Goal: Book appointment/travel/reservation

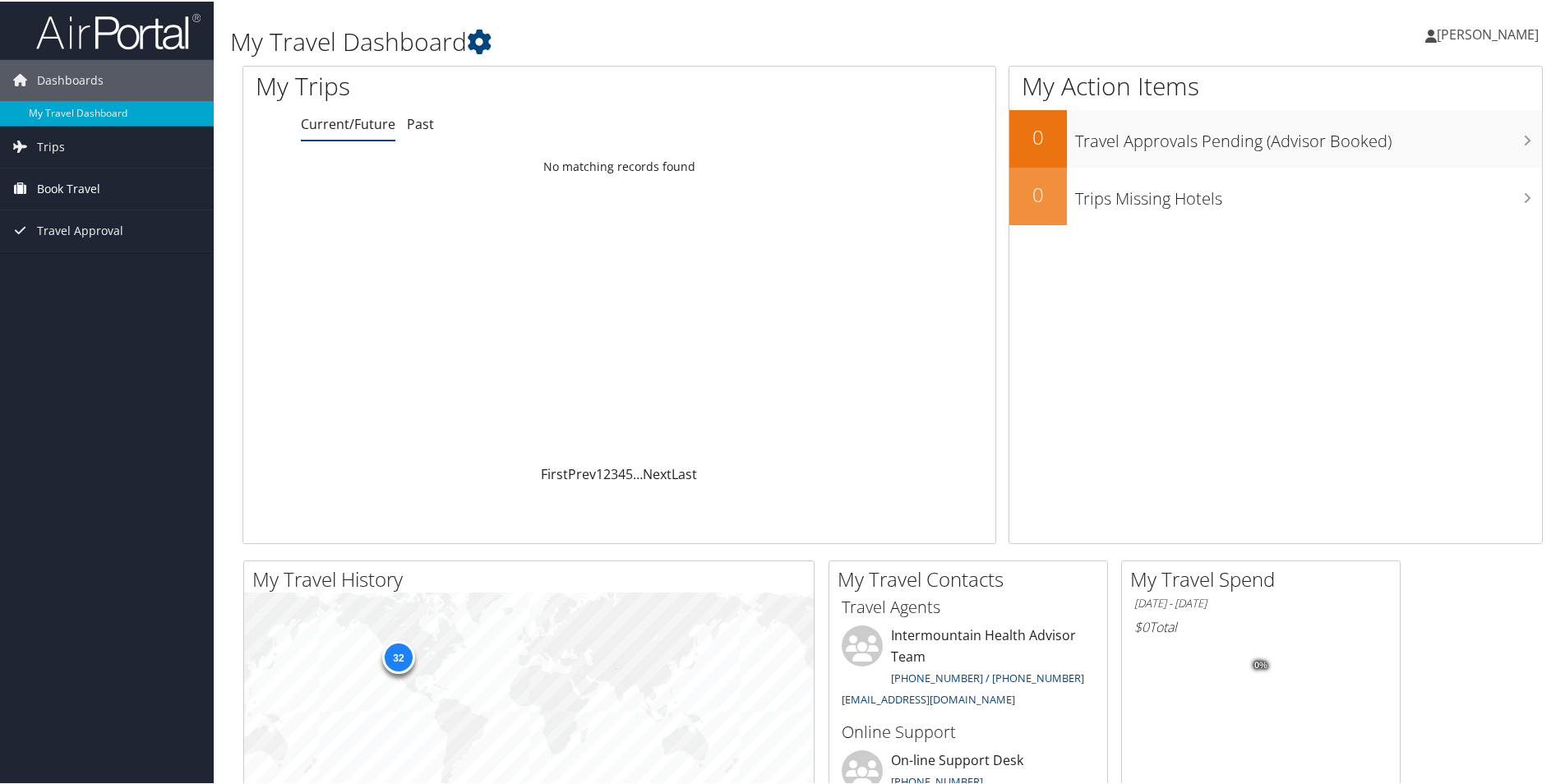
click at [91, 190] on span "Book Travel" at bounding box center [68, 187] width 64 height 41
click at [82, 267] on link "Book/Manage Online Trips" at bounding box center [107, 269] width 214 height 25
click at [92, 270] on link "Book/Manage Online Trips" at bounding box center [107, 269] width 214 height 25
